Goal: Obtain resource: Download file/media

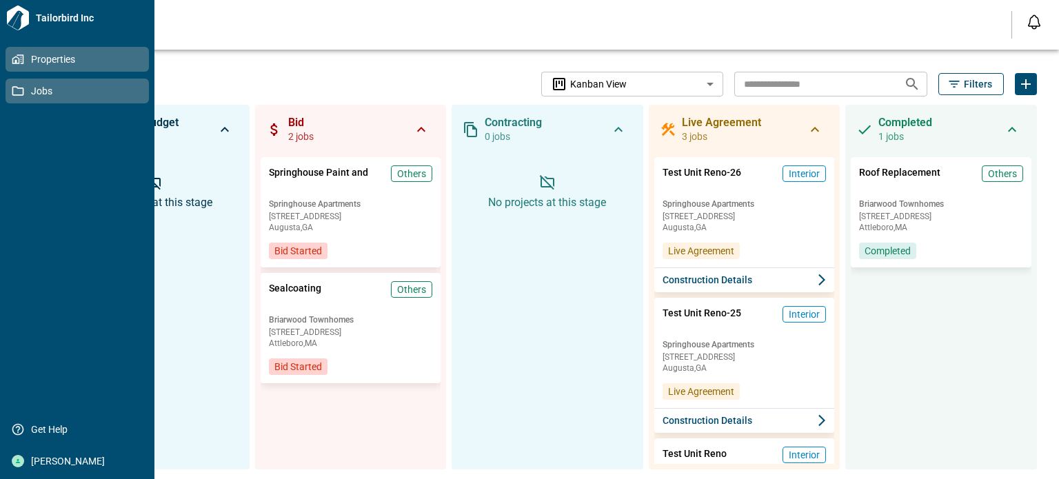
click at [12, 56] on icon at bounding box center [18, 59] width 12 height 12
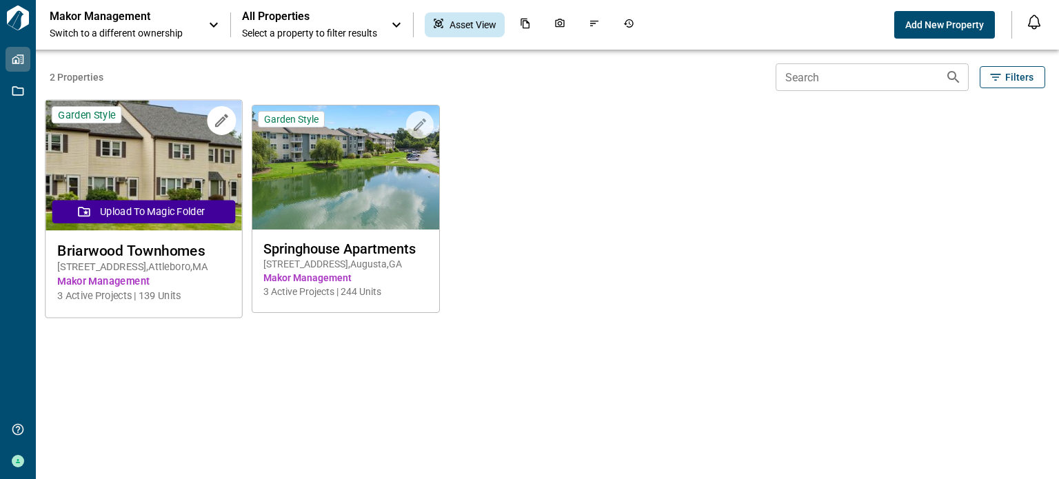
click at [175, 163] on img at bounding box center [144, 166] width 196 height 130
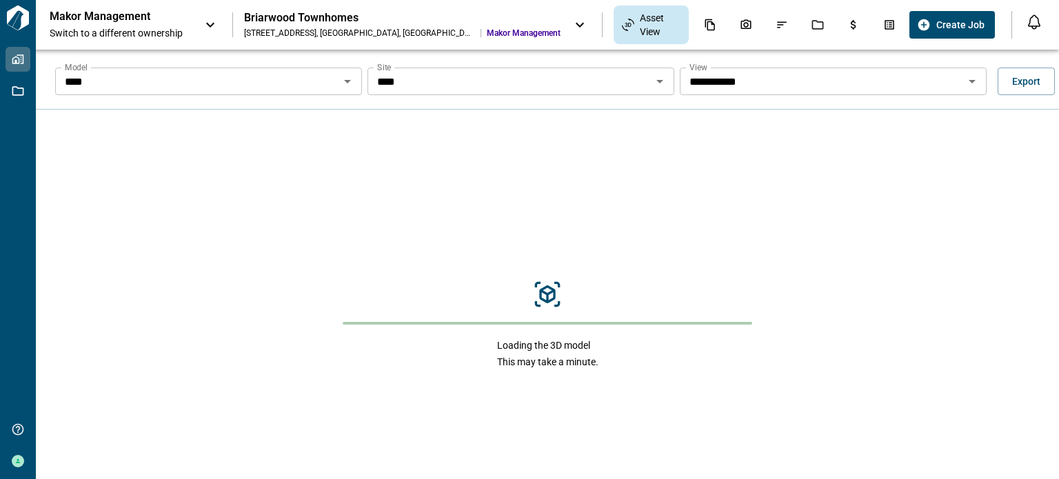
click at [659, 88] on icon "Open" at bounding box center [660, 81] width 17 height 17
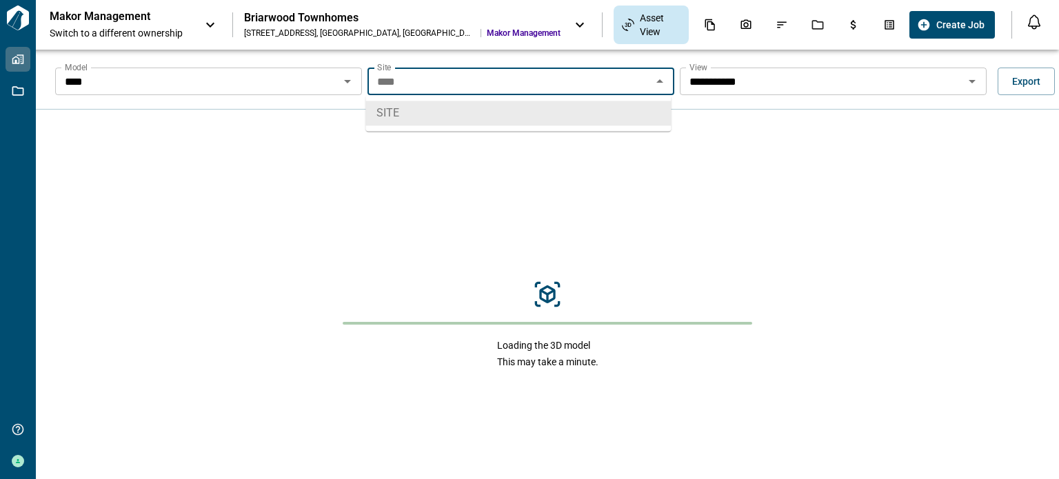
click at [659, 88] on icon "Close" at bounding box center [660, 81] width 17 height 17
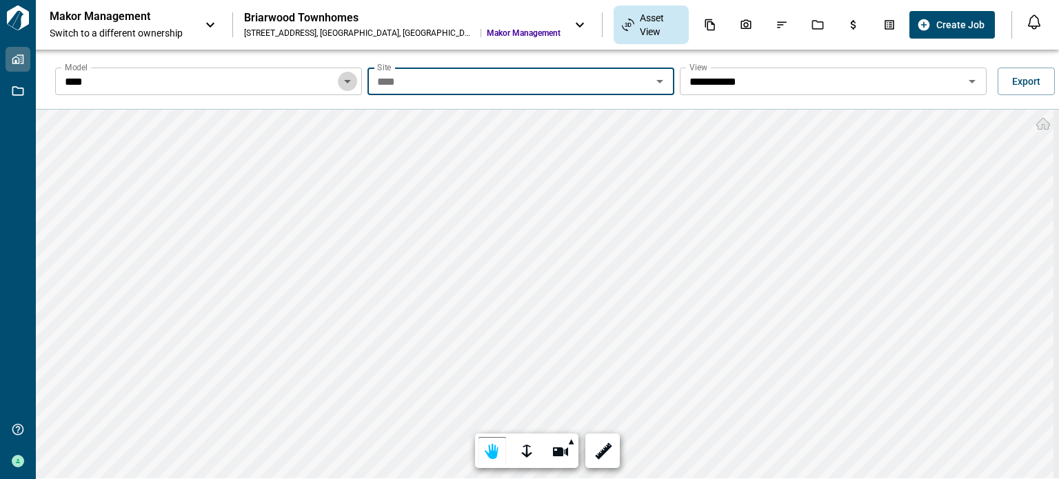
click at [344, 80] on icon "Open" at bounding box center [347, 81] width 7 height 3
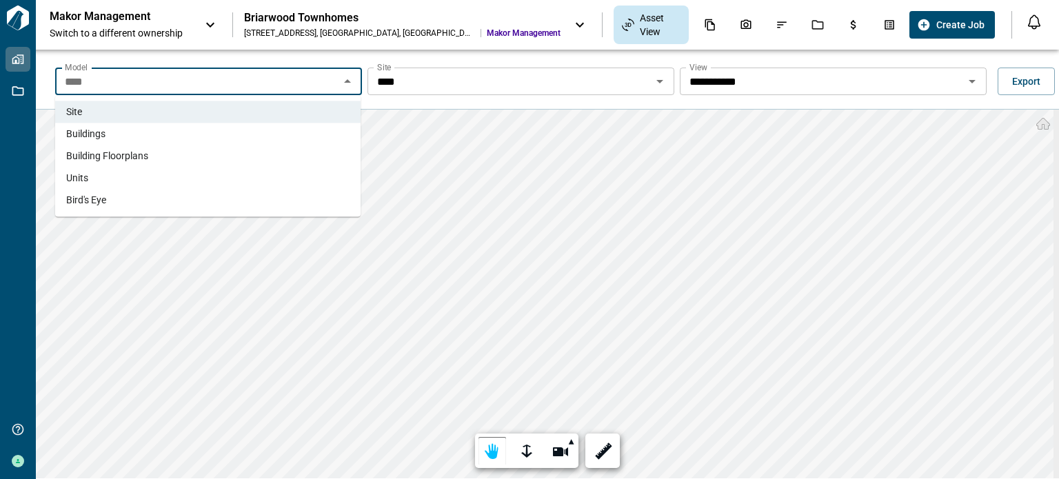
click at [206, 134] on li "Buildings" at bounding box center [208, 134] width 306 height 22
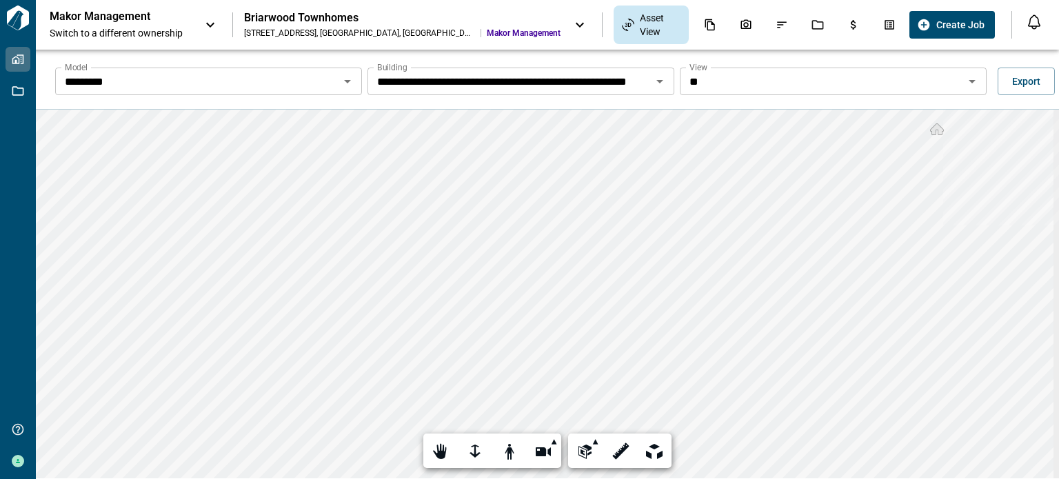
click at [969, 81] on icon "Open" at bounding box center [972, 81] width 7 height 3
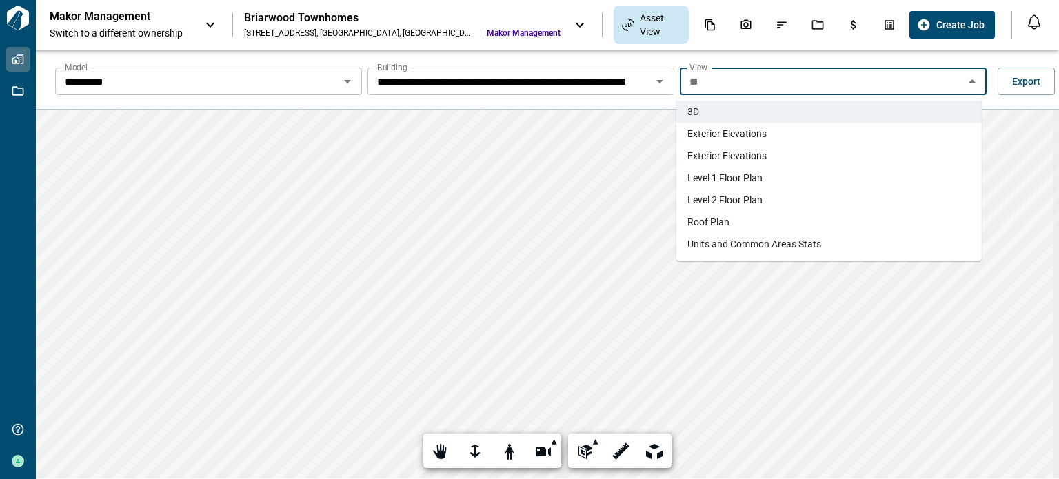
click at [754, 137] on span "Exterior Elevations" at bounding box center [727, 134] width 79 height 14
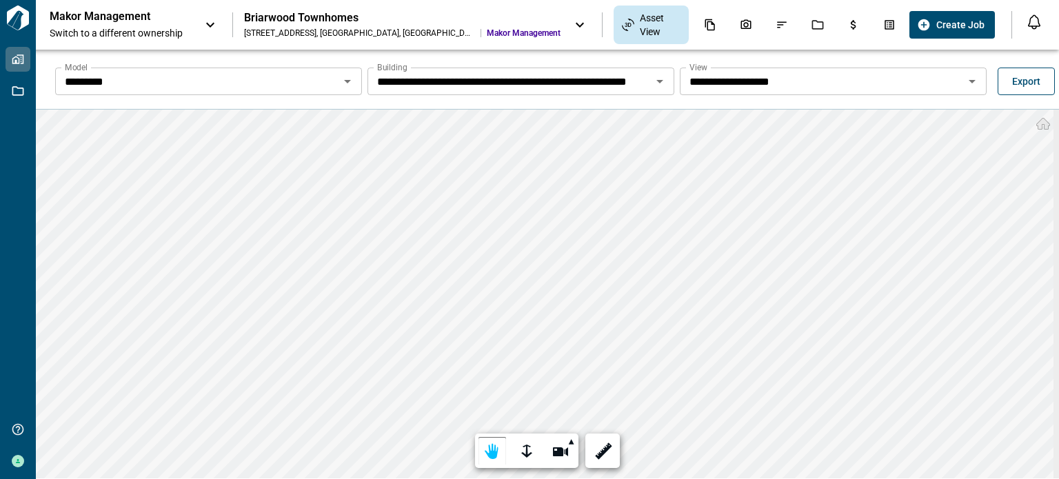
click at [1019, 79] on span "Export" at bounding box center [1027, 81] width 28 height 14
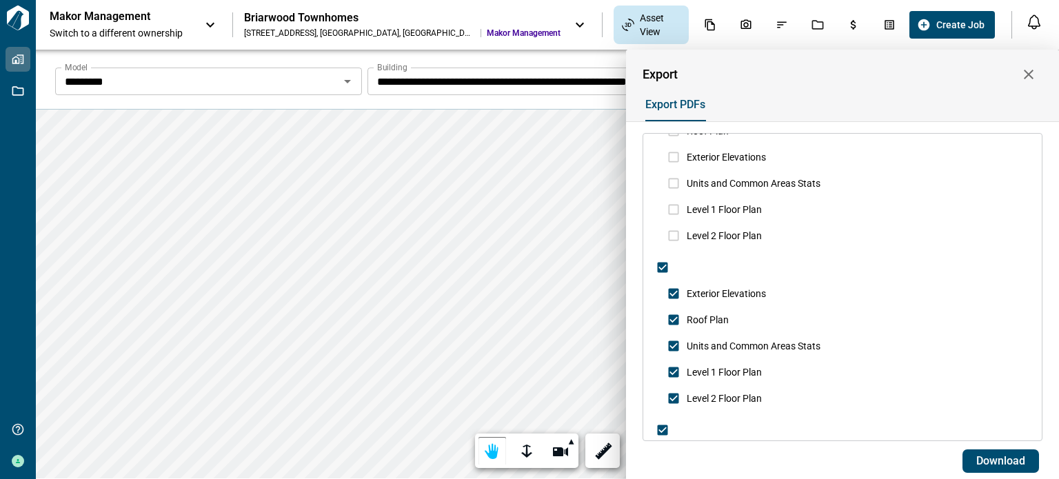
scroll to position [86, 0]
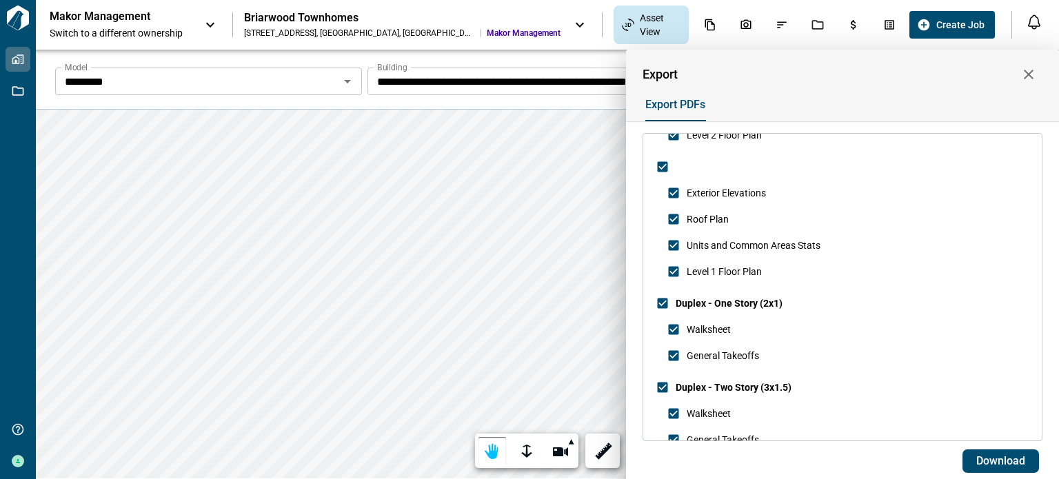
scroll to position [983, 0]
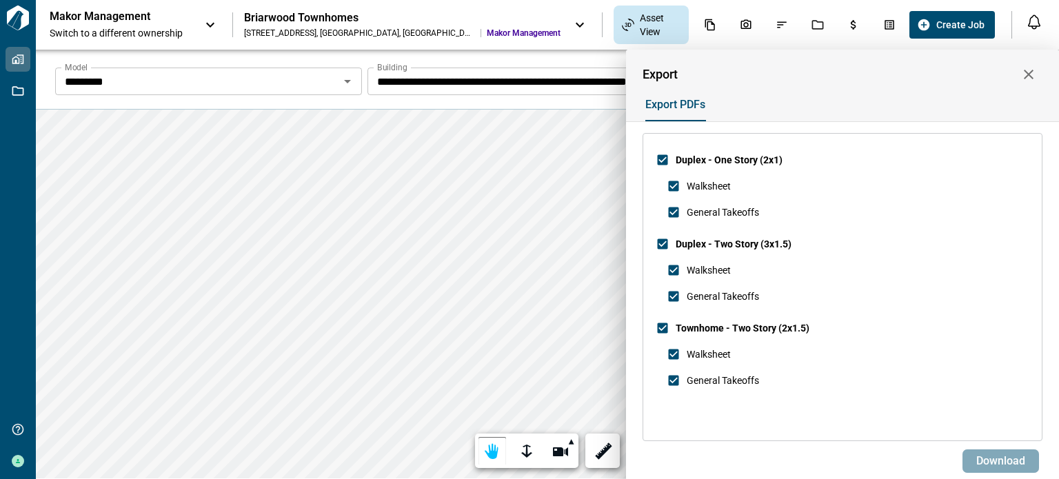
click at [1015, 455] on span "Download" at bounding box center [1001, 462] width 49 height 14
click at [1031, 76] on icon "button" at bounding box center [1029, 75] width 10 height 10
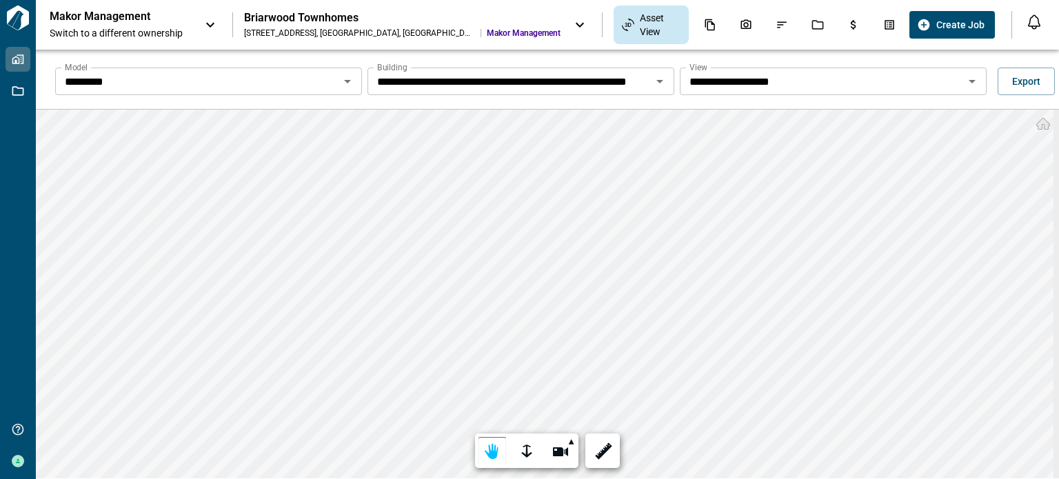
click at [572, 27] on icon at bounding box center [580, 25] width 17 height 17
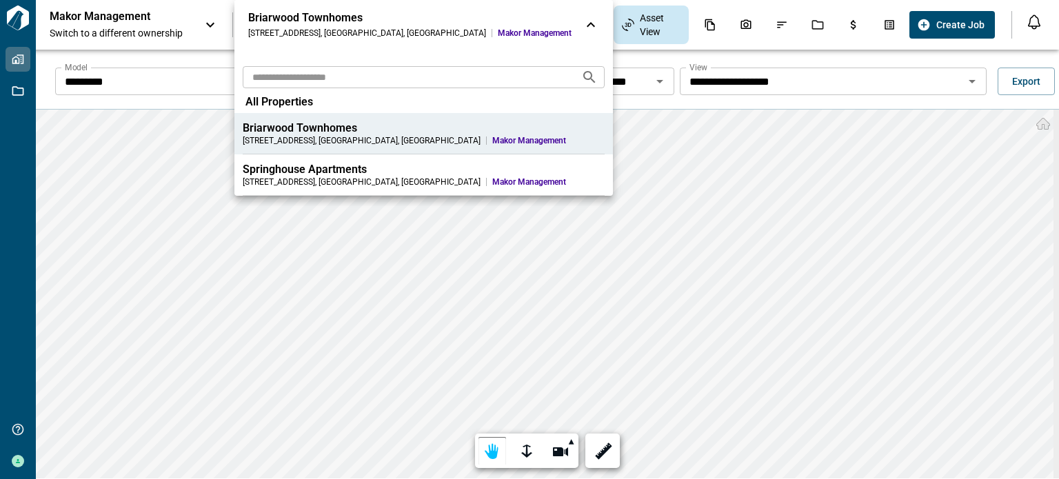
click at [654, 79] on div at bounding box center [529, 239] width 1059 height 479
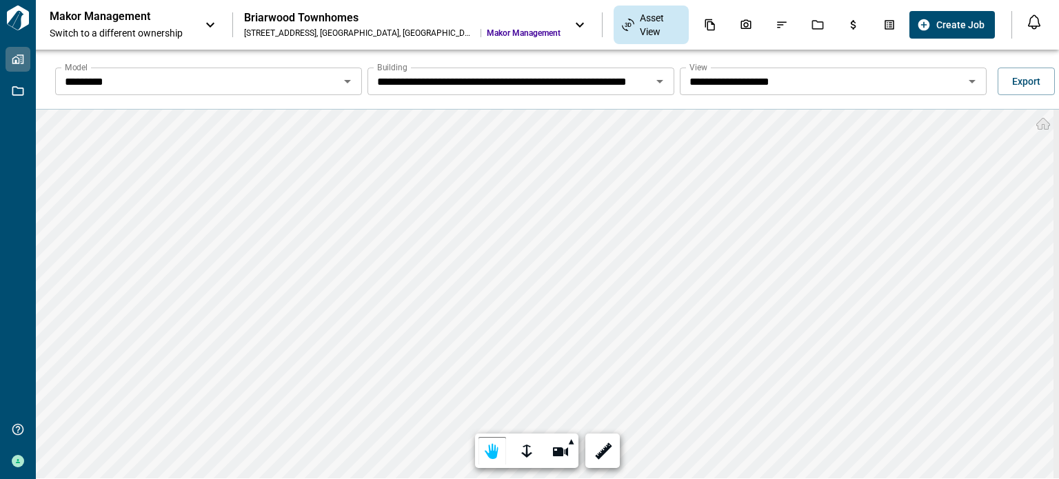
click at [661, 77] on icon "Open" at bounding box center [660, 81] width 17 height 17
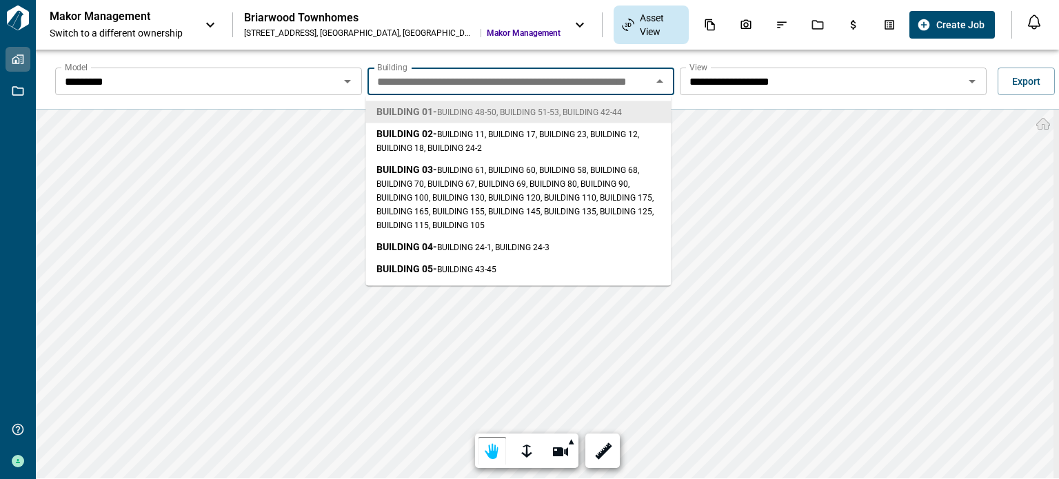
scroll to position [0, 53]
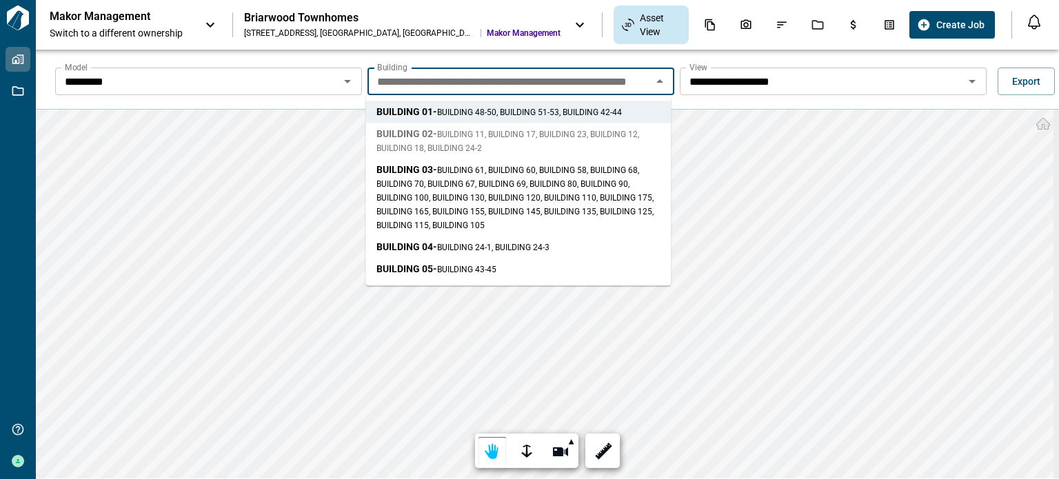
click at [437, 133] on span "BUILDING 02 - BUILDING 11, BUILDING 17, BUILDING 23, BUILDING 12, BUILDING 18, …" at bounding box center [518, 141] width 283 height 28
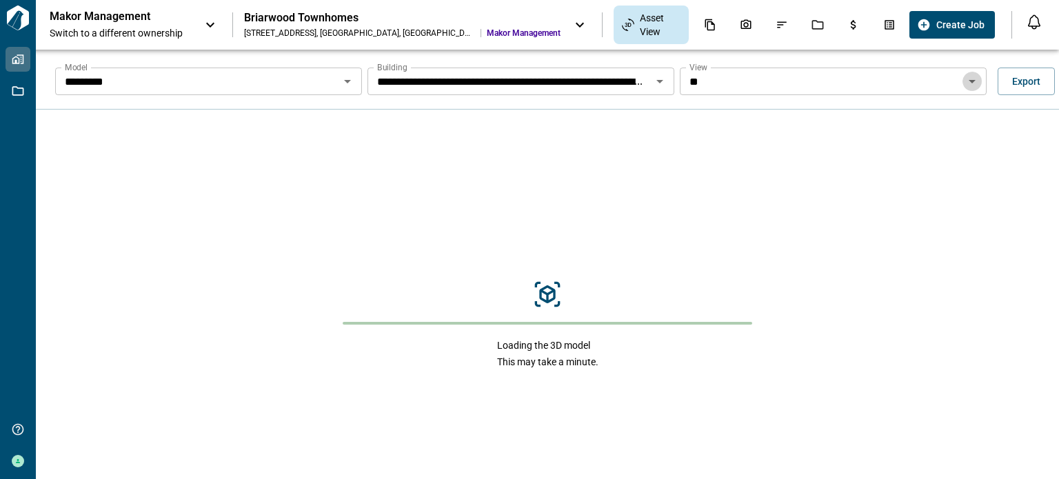
click at [971, 82] on icon "Open" at bounding box center [972, 81] width 17 height 17
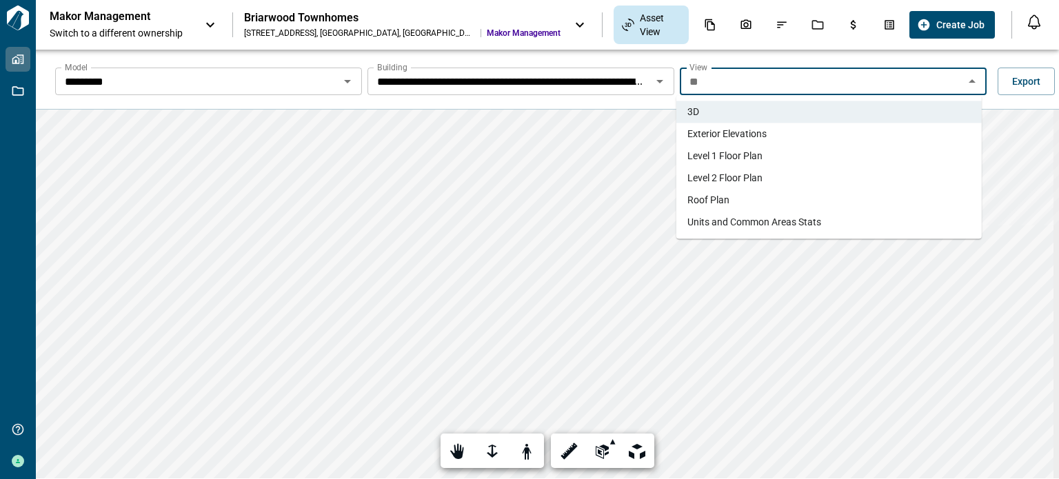
click at [736, 130] on span "Exterior Elevations" at bounding box center [727, 134] width 79 height 14
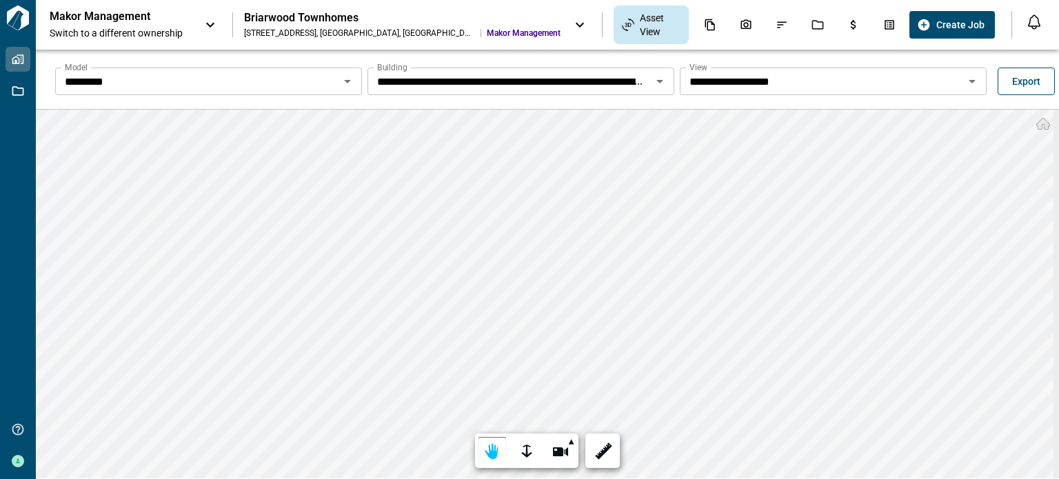
click at [1032, 84] on span "Export" at bounding box center [1027, 81] width 28 height 14
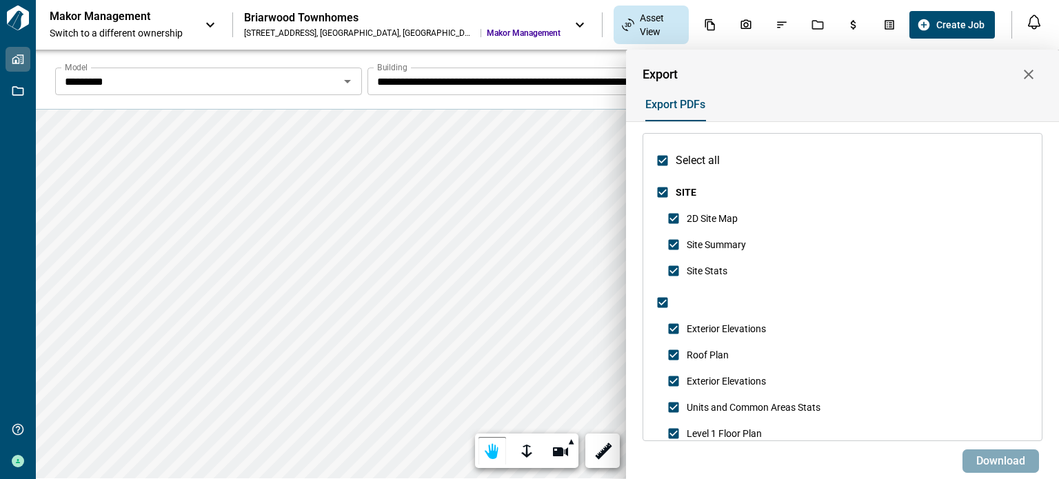
click at [1021, 455] on span "Download" at bounding box center [1001, 462] width 49 height 14
click at [1036, 75] on icon "button" at bounding box center [1029, 74] width 17 height 17
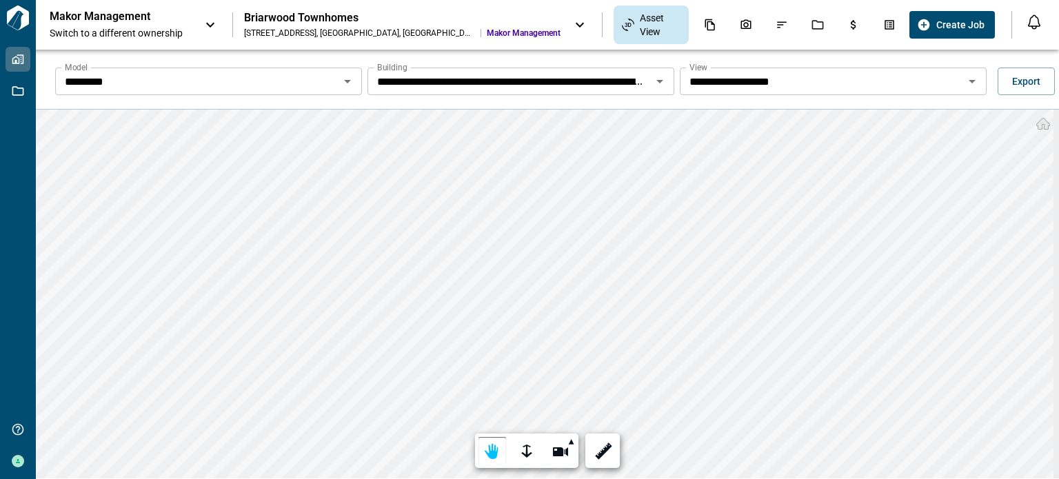
click at [652, 87] on icon "Open" at bounding box center [660, 81] width 17 height 17
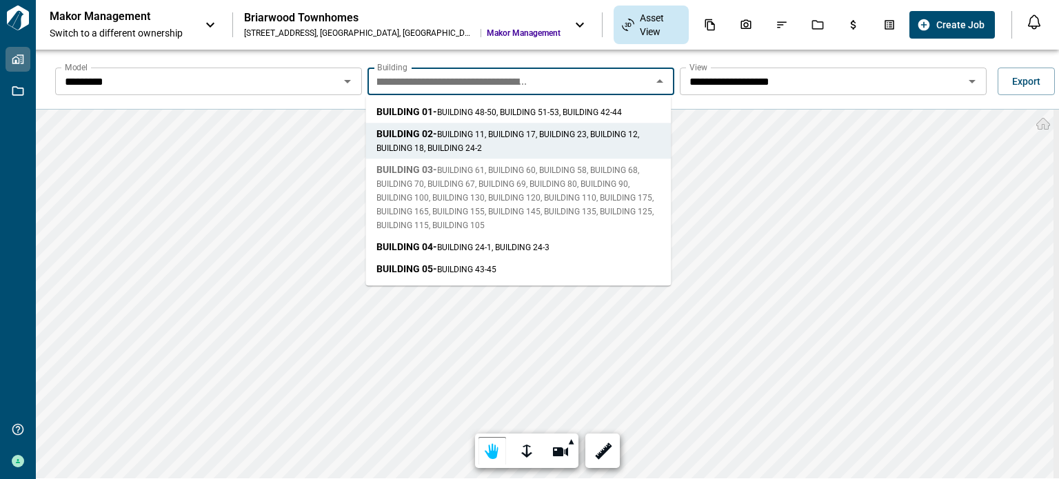
click at [572, 180] on span "BUILDING 61, BUILDING 60, BUILDING 58, BUILDING 68, BUILDING 70, BUILDING 67, B…" at bounding box center [515, 198] width 277 height 65
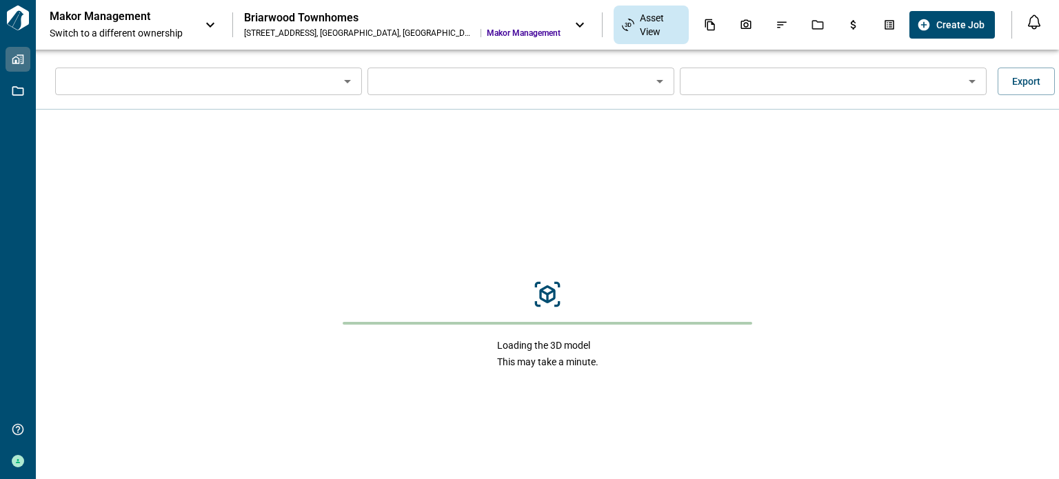
type input "*********"
type input "**********"
type input "**"
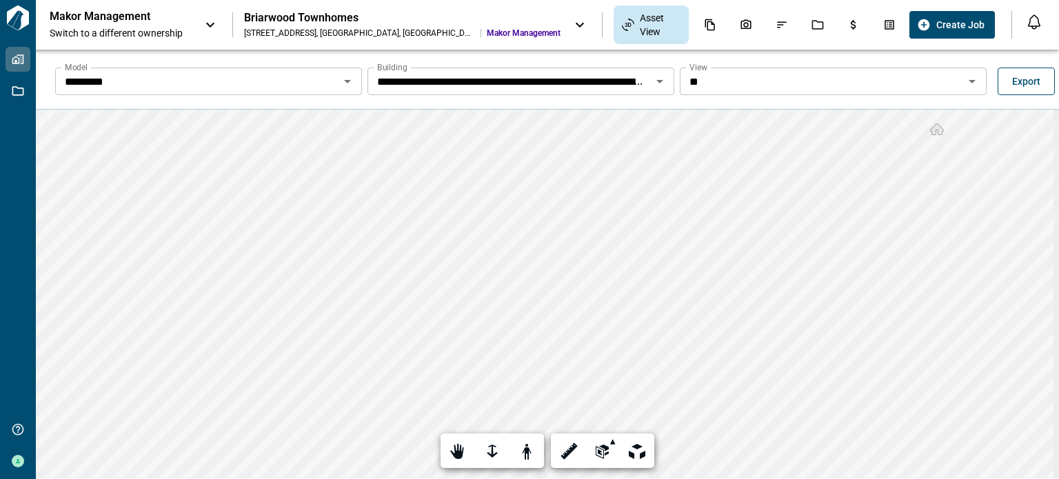
click at [1019, 79] on span "Export" at bounding box center [1027, 81] width 28 height 14
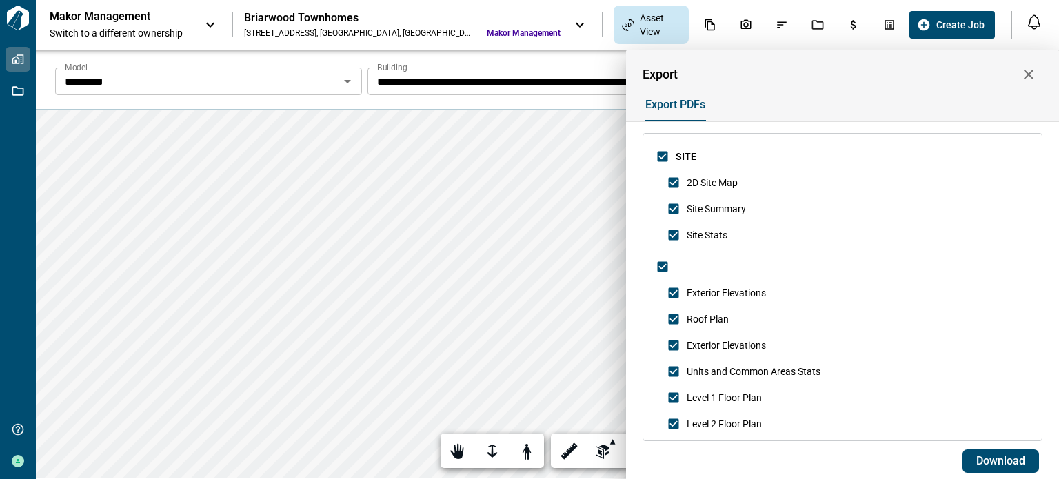
scroll to position [0, 0]
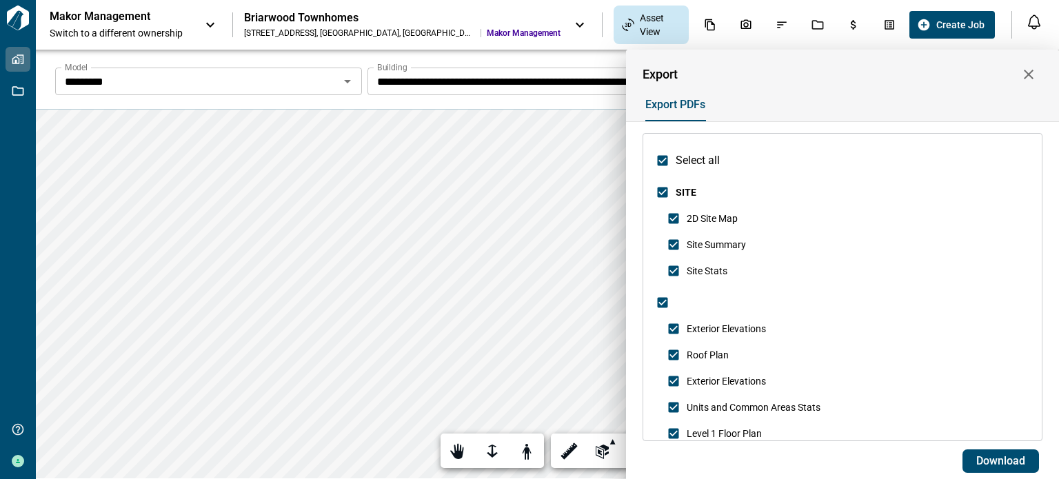
click at [329, 126] on div at bounding box center [529, 239] width 1059 height 479
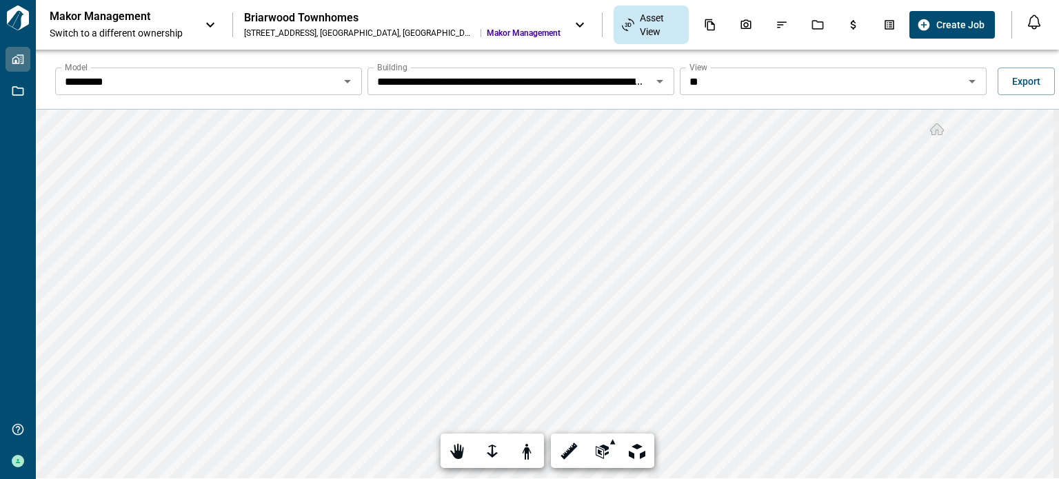
click at [447, 24] on div "Briarwood Townhomes [STREET_ADDRESS] Makor Management" at bounding box center [416, 25] width 344 height 28
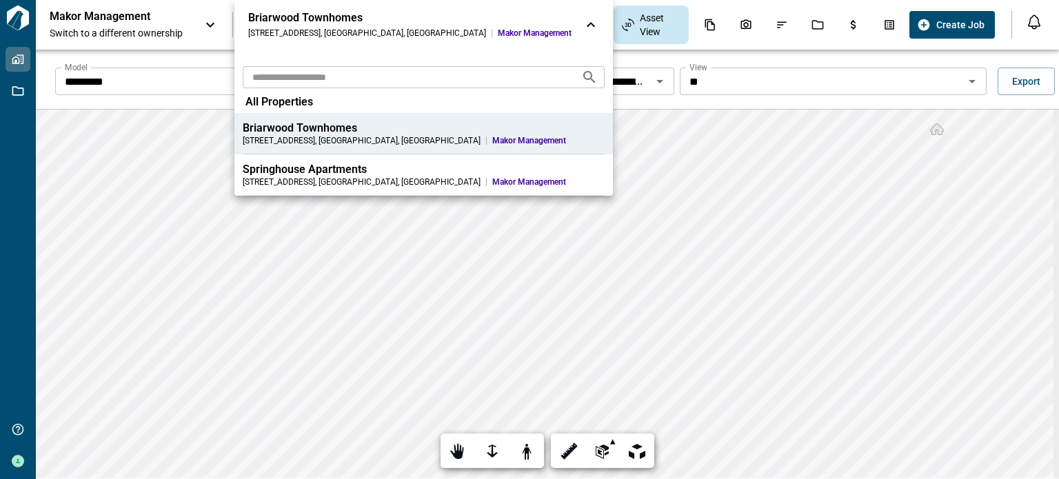
click at [306, 159] on li "Springhouse Apartments [STREET_ADDRESS] Makor Management" at bounding box center [424, 174] width 379 height 41
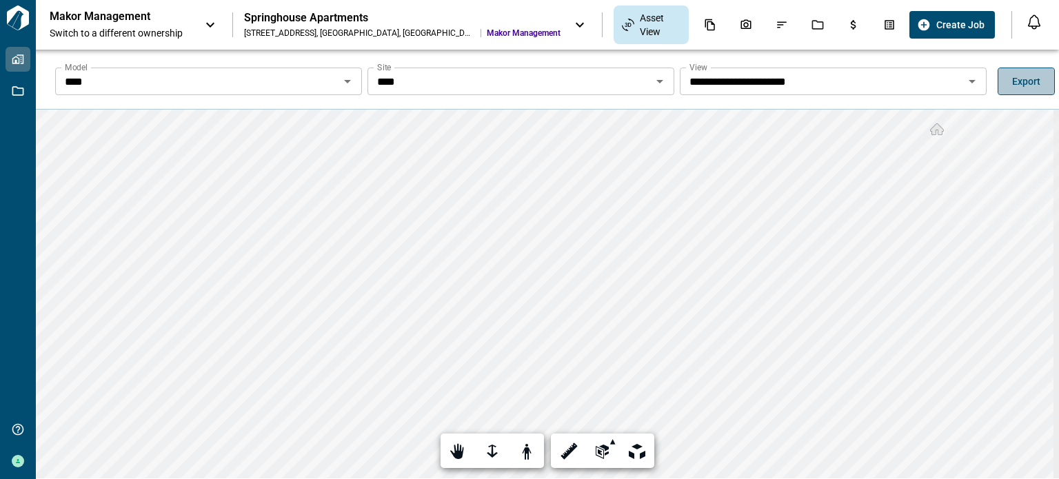
click at [1018, 85] on span "Export" at bounding box center [1027, 81] width 28 height 14
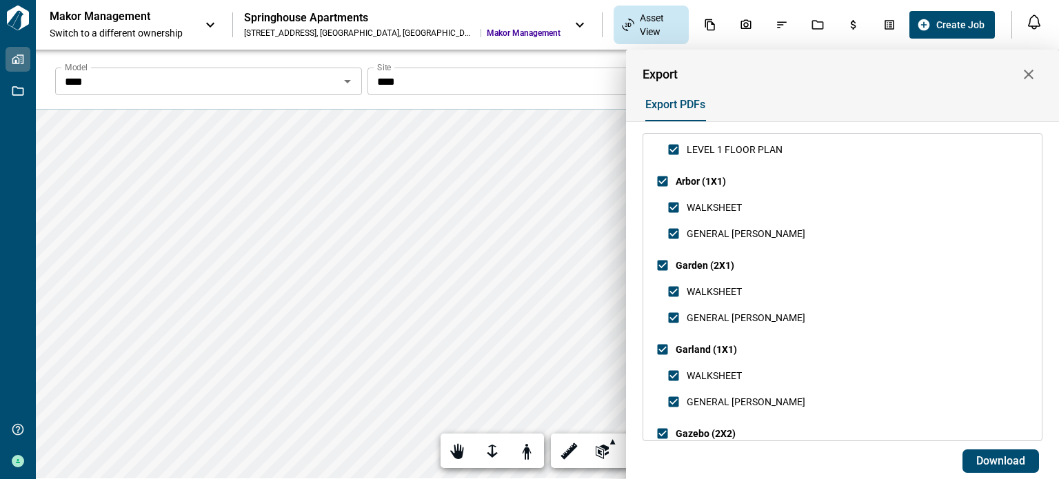
scroll to position [1931, 0]
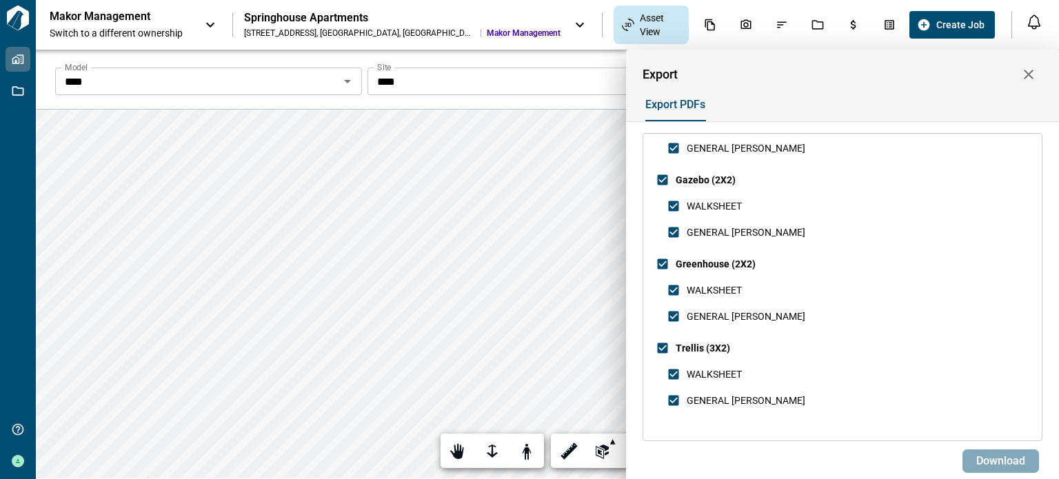
click at [1028, 467] on button "Download" at bounding box center [1001, 461] width 77 height 23
